Goal: Task Accomplishment & Management: Manage account settings

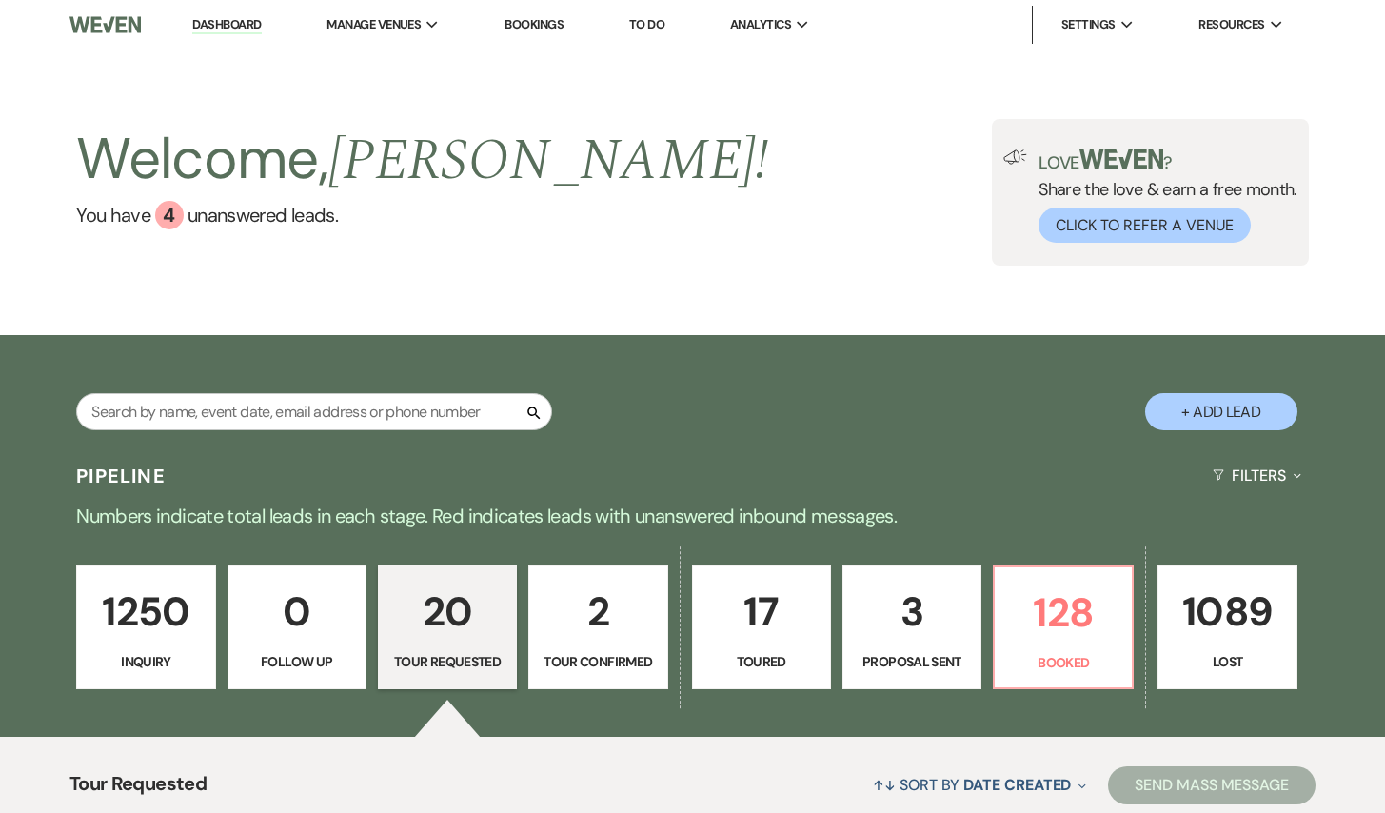
select select "2"
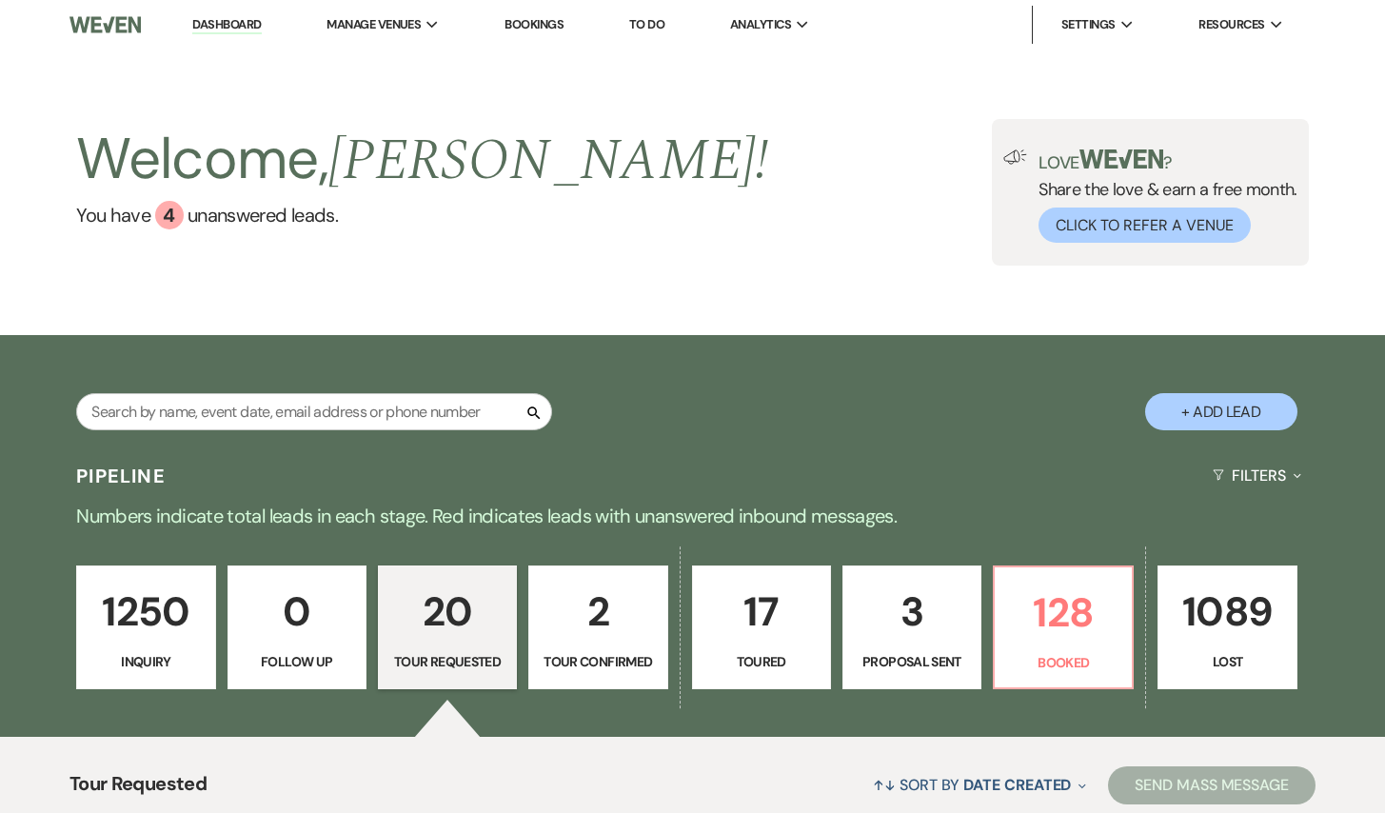
select select "2"
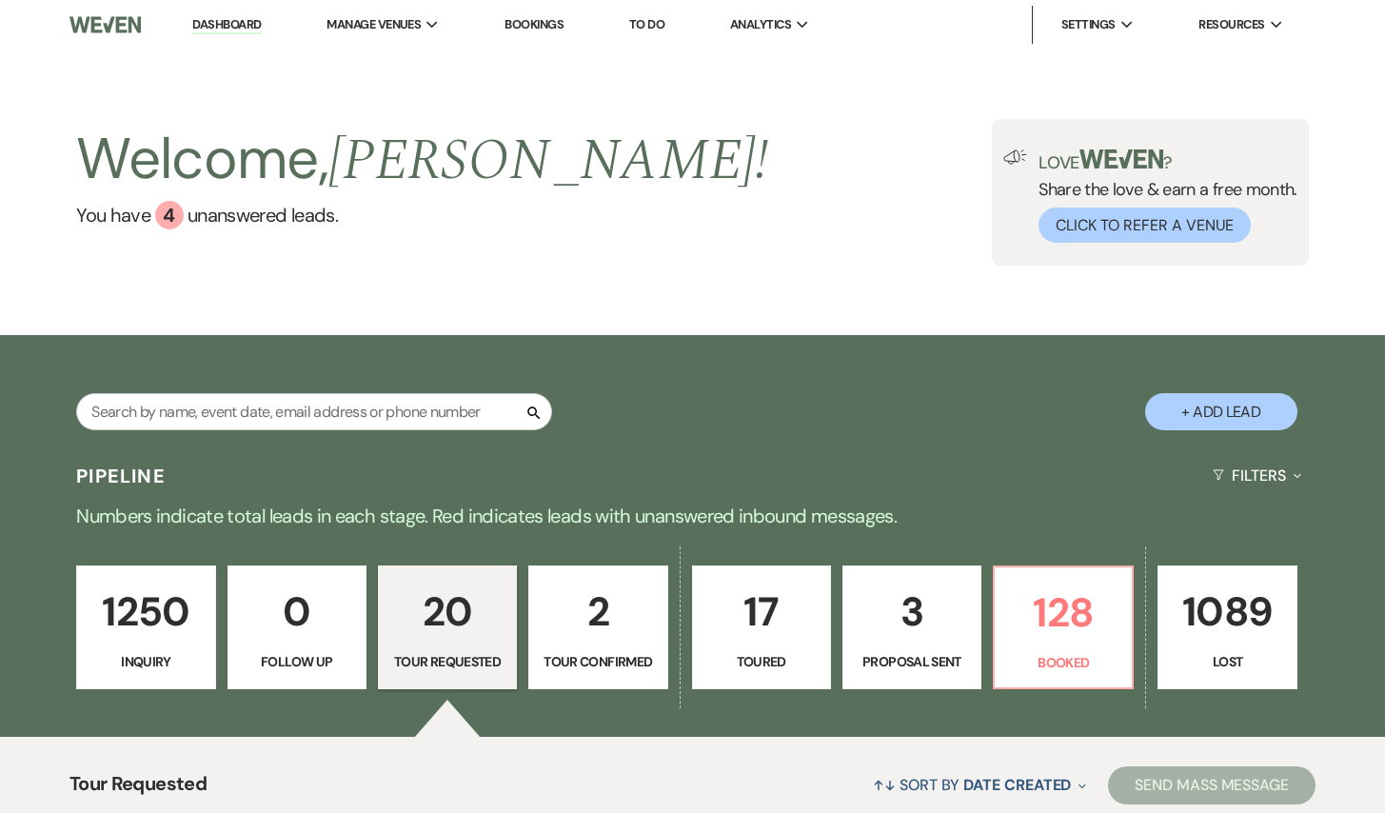
select select "2"
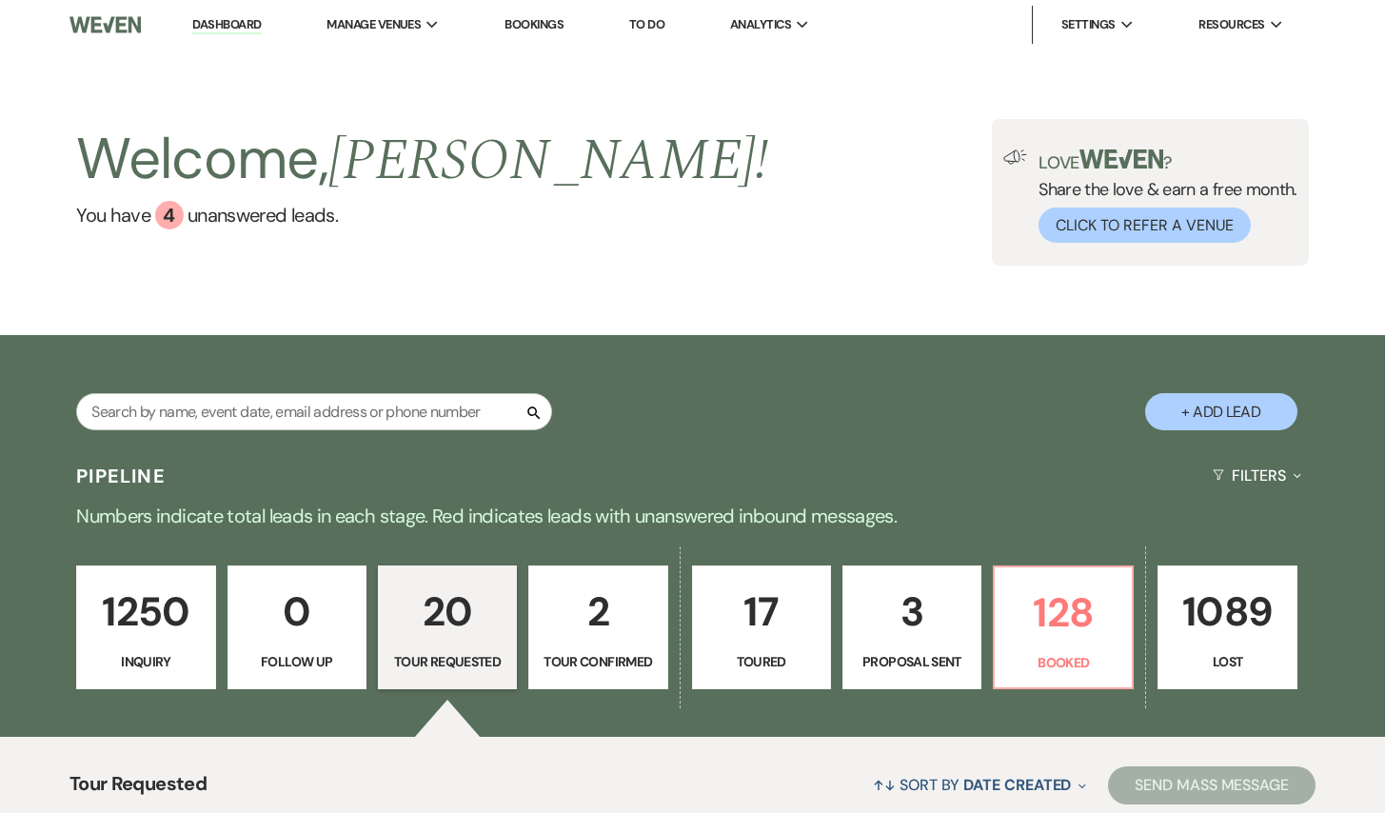
select select "2"
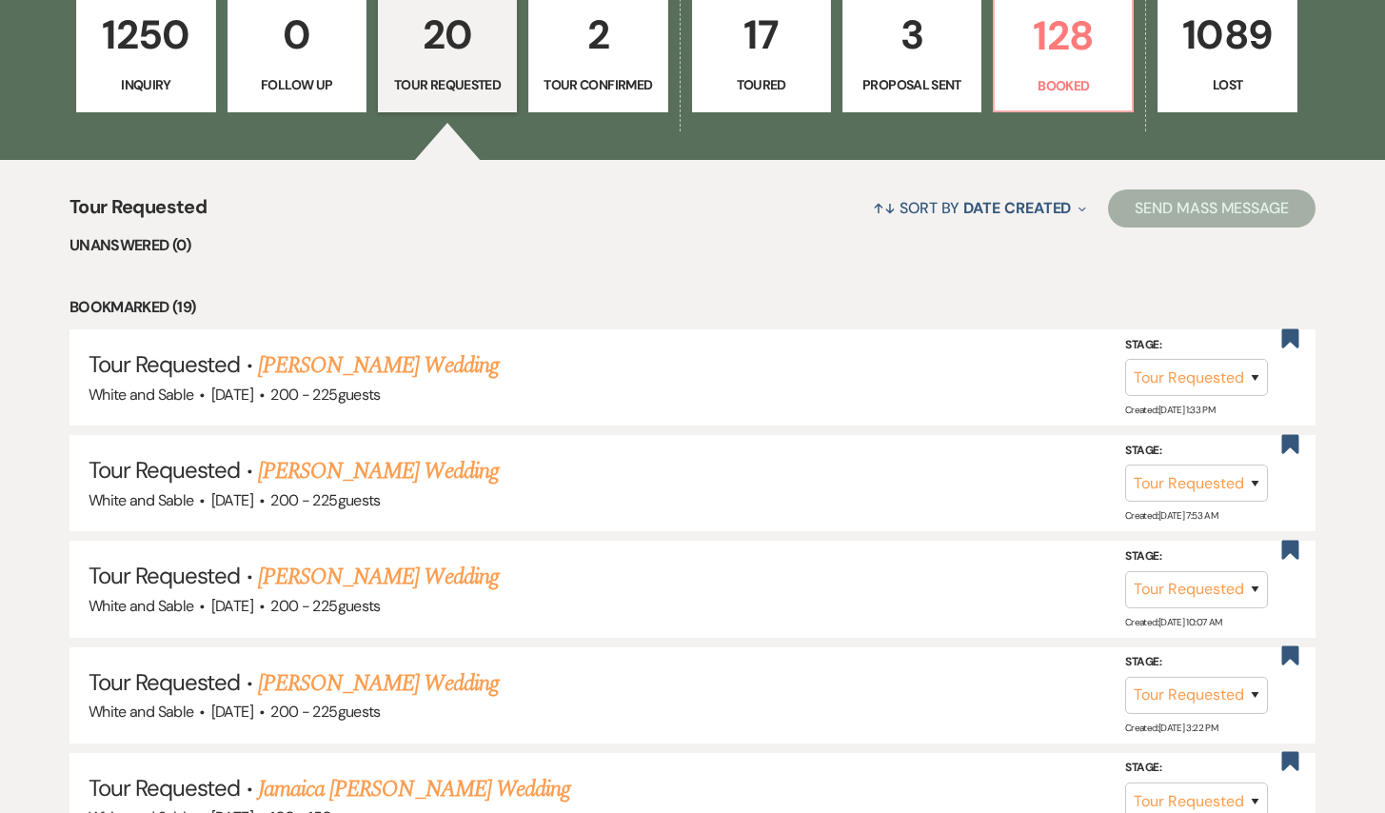
scroll to position [579, 0]
